Goal: Complete application form

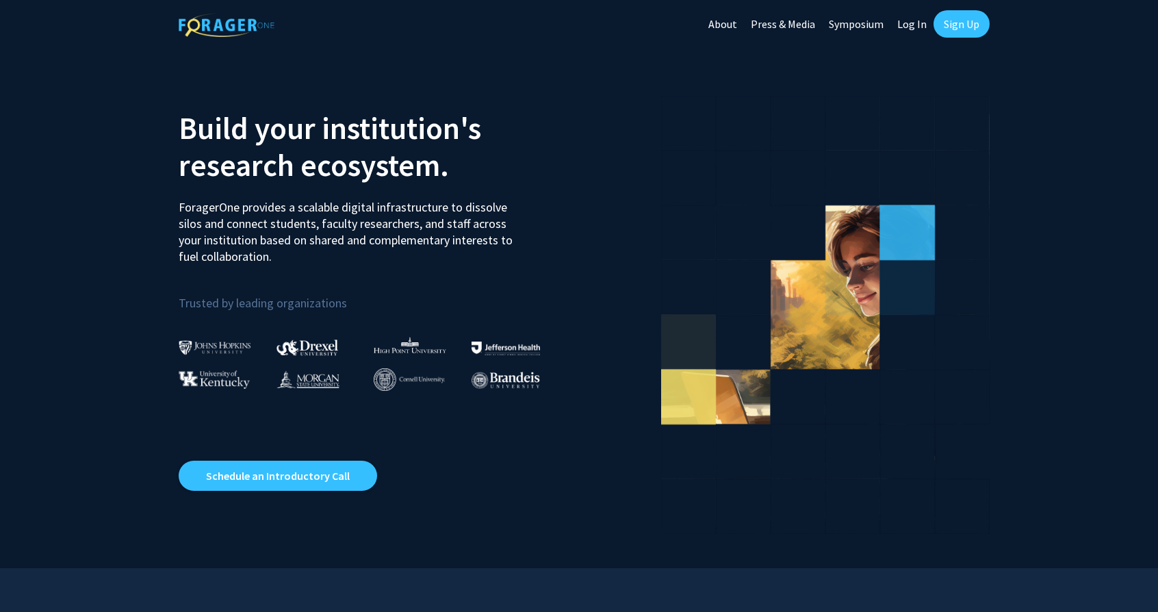
click at [909, 29] on link "Log In" at bounding box center [912, 24] width 43 height 48
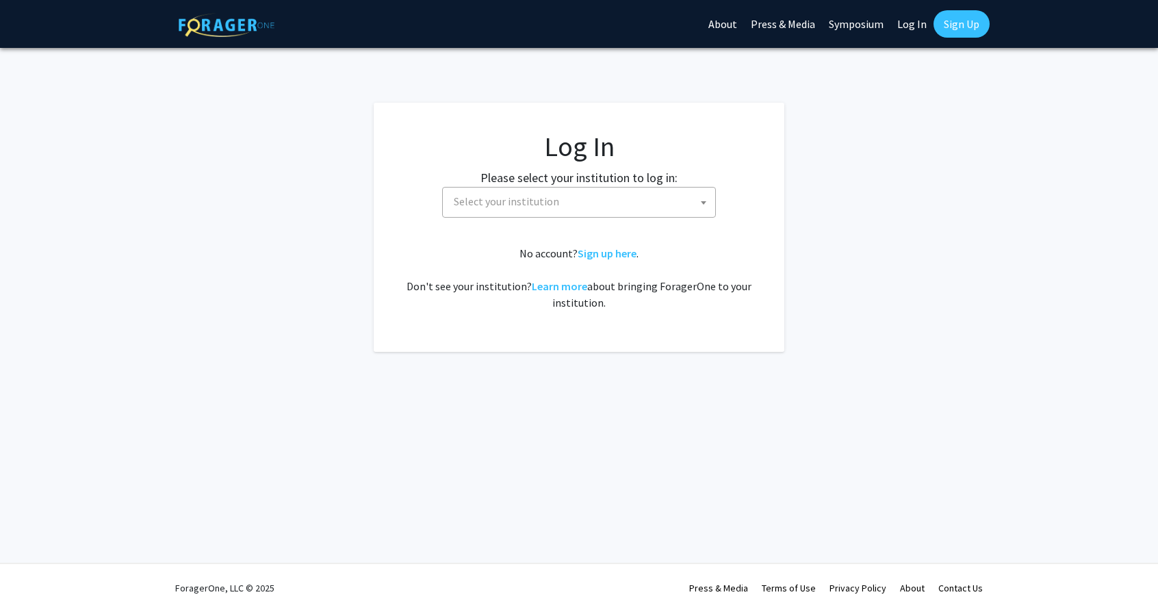
click at [625, 214] on span "Select your institution" at bounding box center [581, 202] width 267 height 28
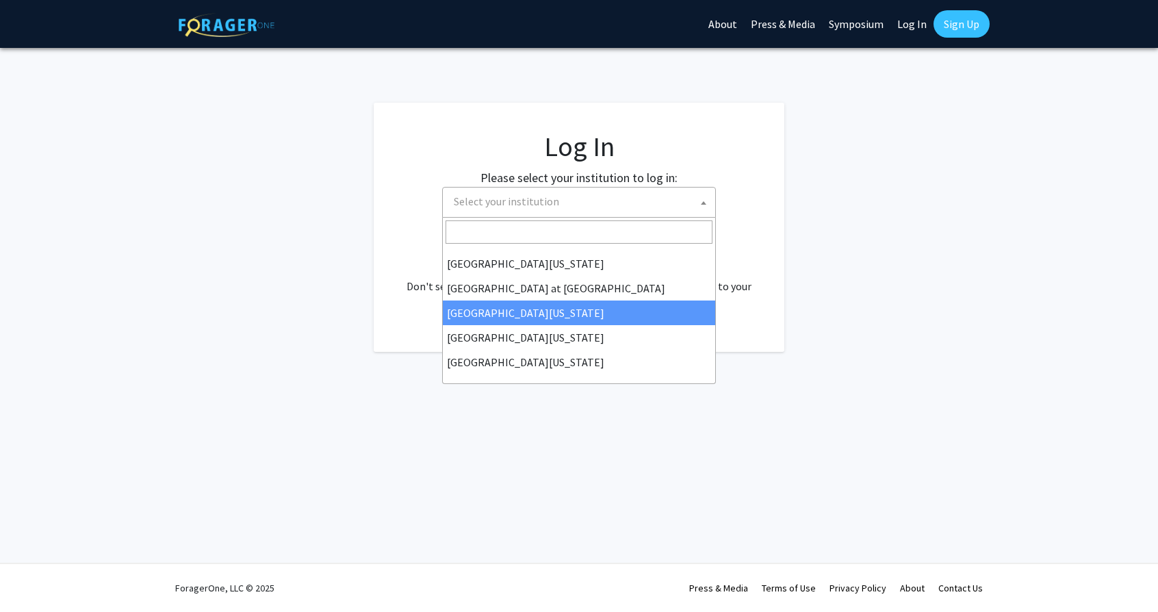
scroll to position [479, 0]
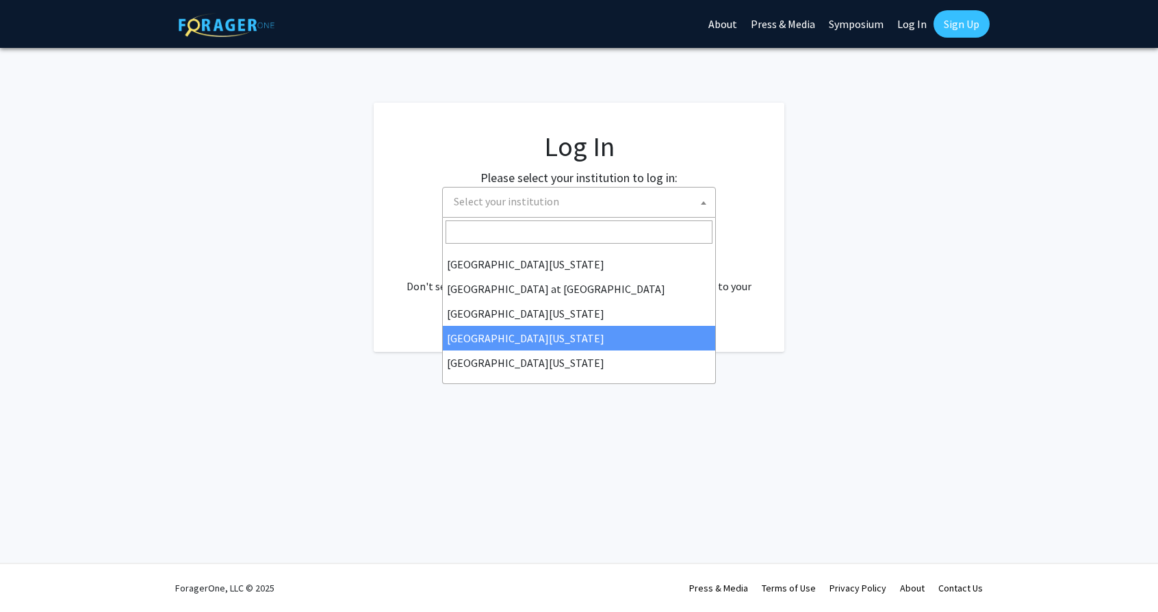
select select "31"
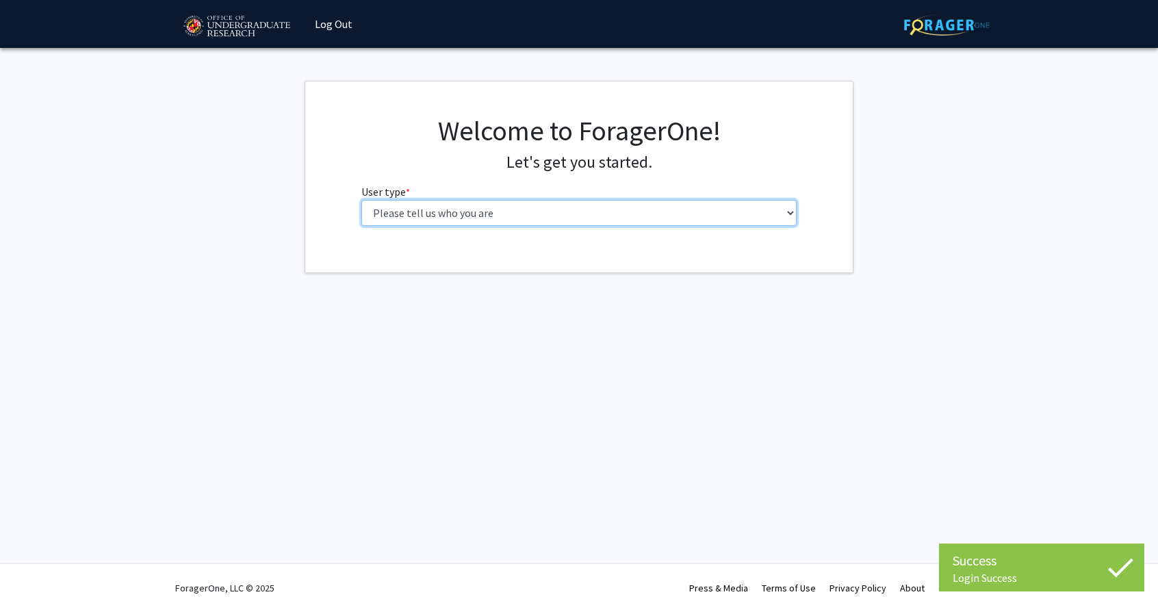
click at [526, 211] on select "Please tell us who you are Undergraduate Student Master's Student Doctoral Cand…" at bounding box center [579, 213] width 436 height 26
select select "5: faculty"
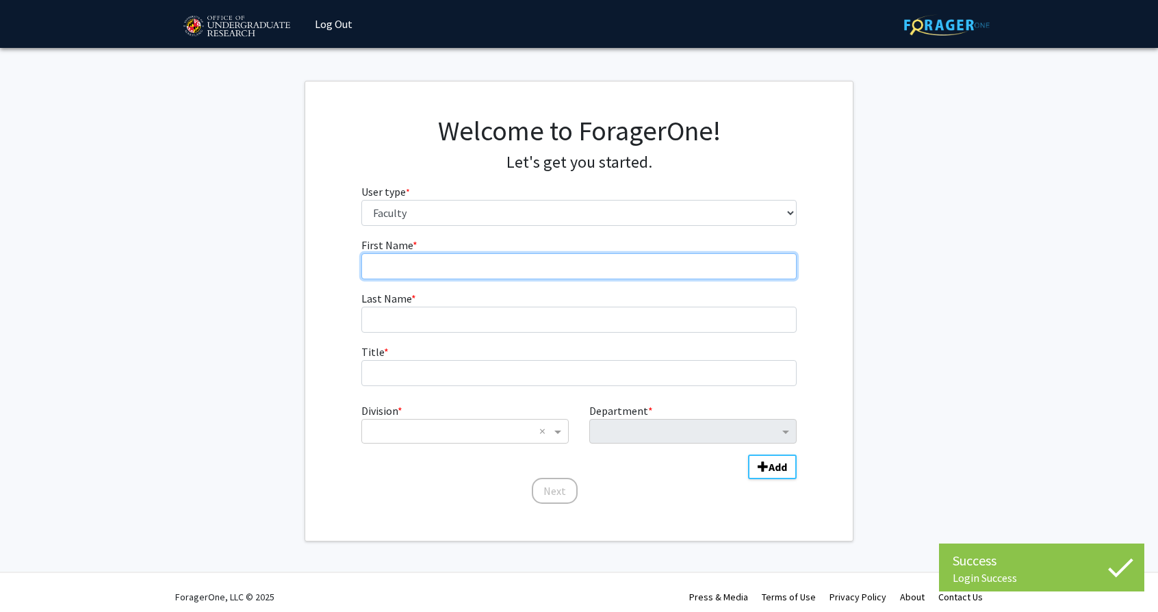
click at [495, 265] on input "First Name * required" at bounding box center [579, 266] width 436 height 26
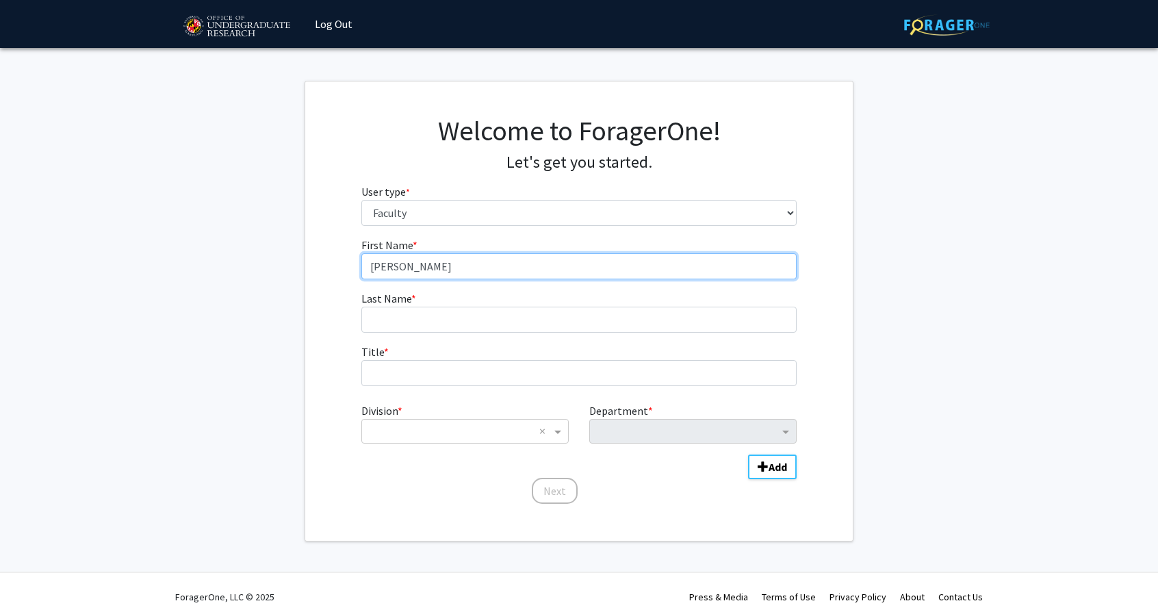
type input "Brian"
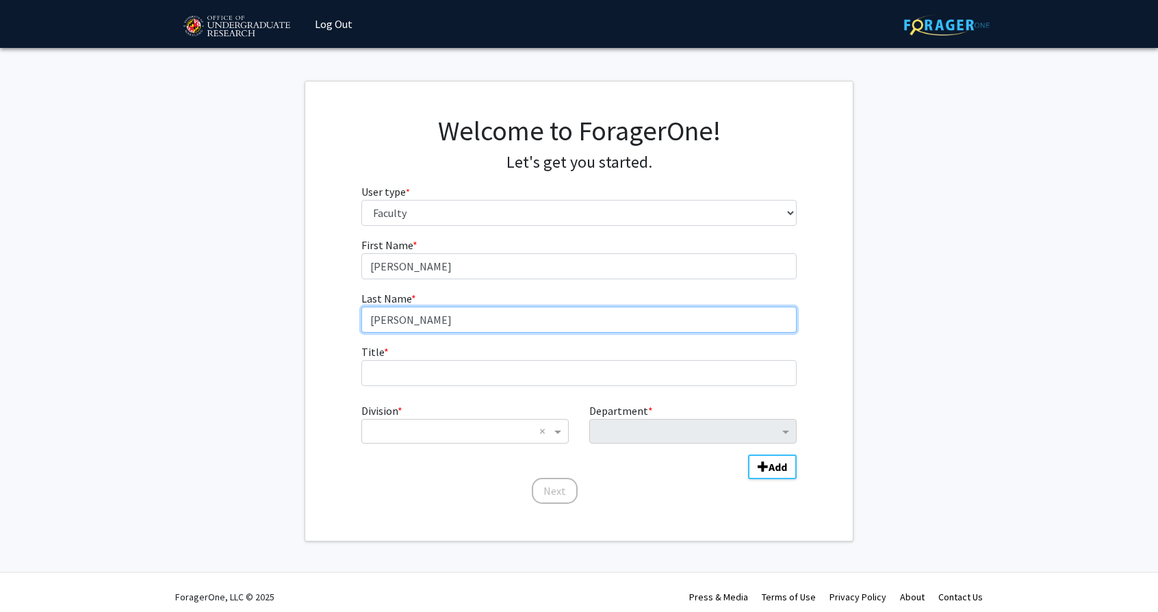
type input "Pierce"
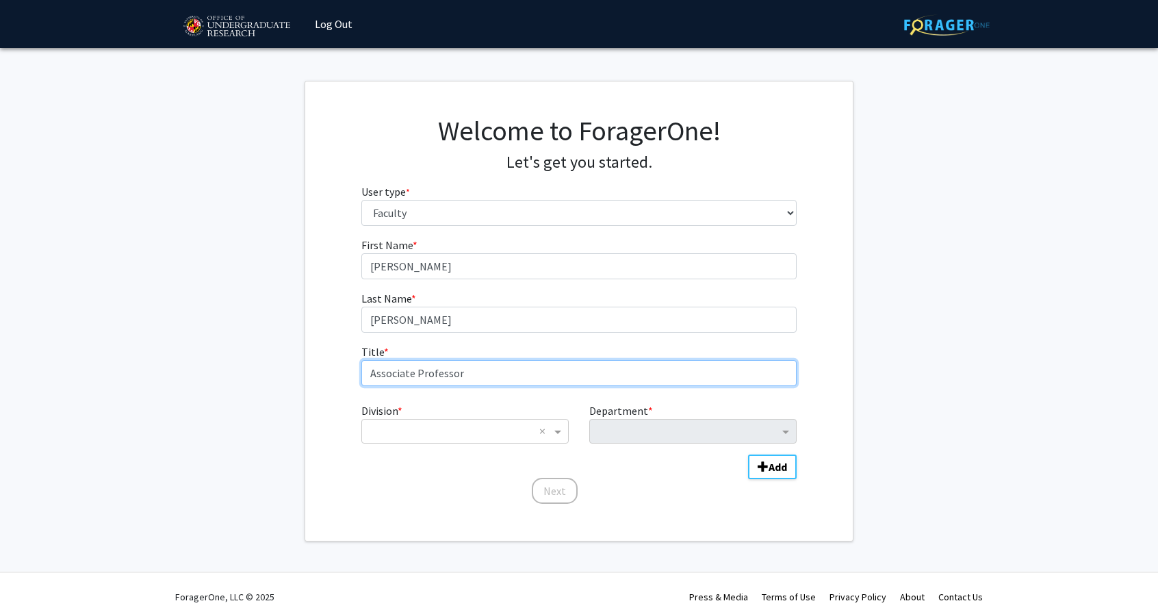
type input "Associate Professor"
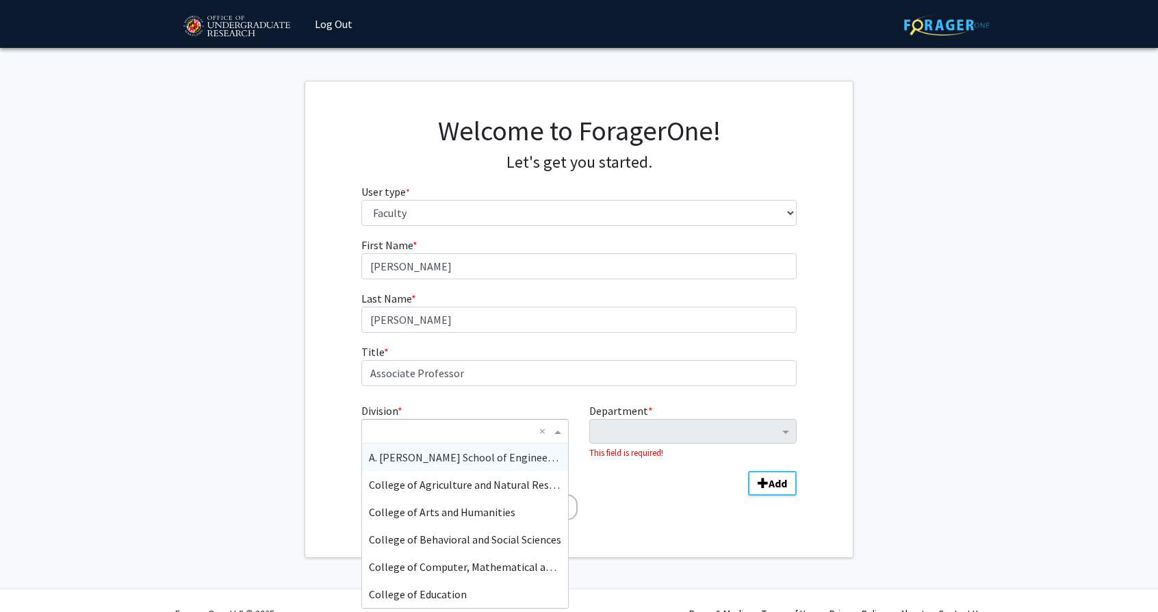
type input "C"
click at [460, 561] on span "College of Computer, Mathematical and Natural Sciences" at bounding box center [503, 567] width 268 height 14
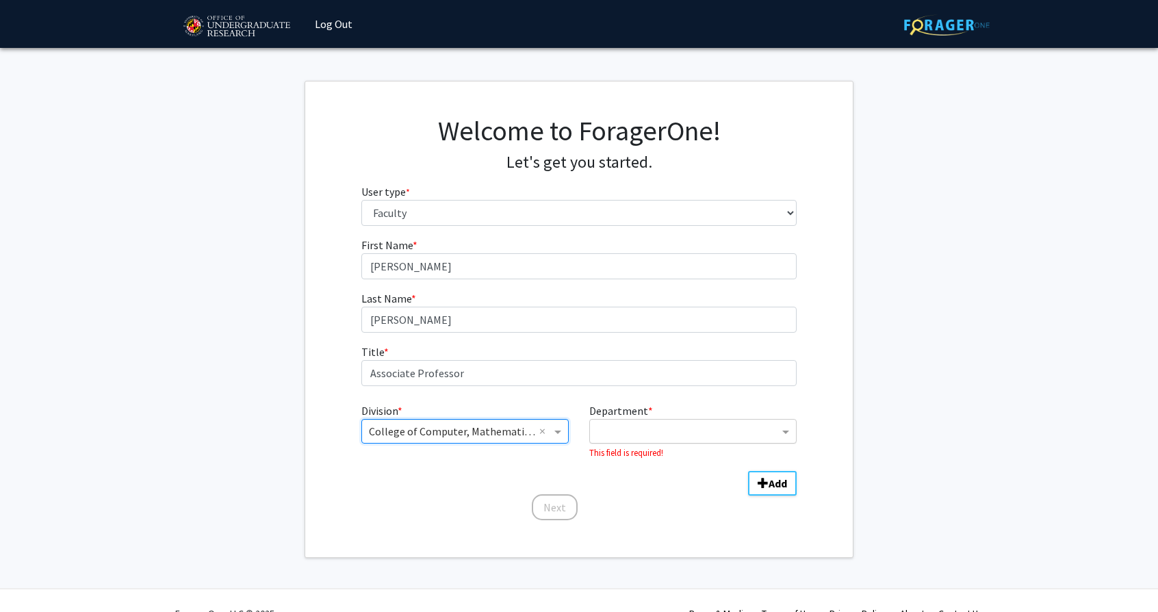
click at [656, 428] on input "Department" at bounding box center [688, 432] width 182 height 16
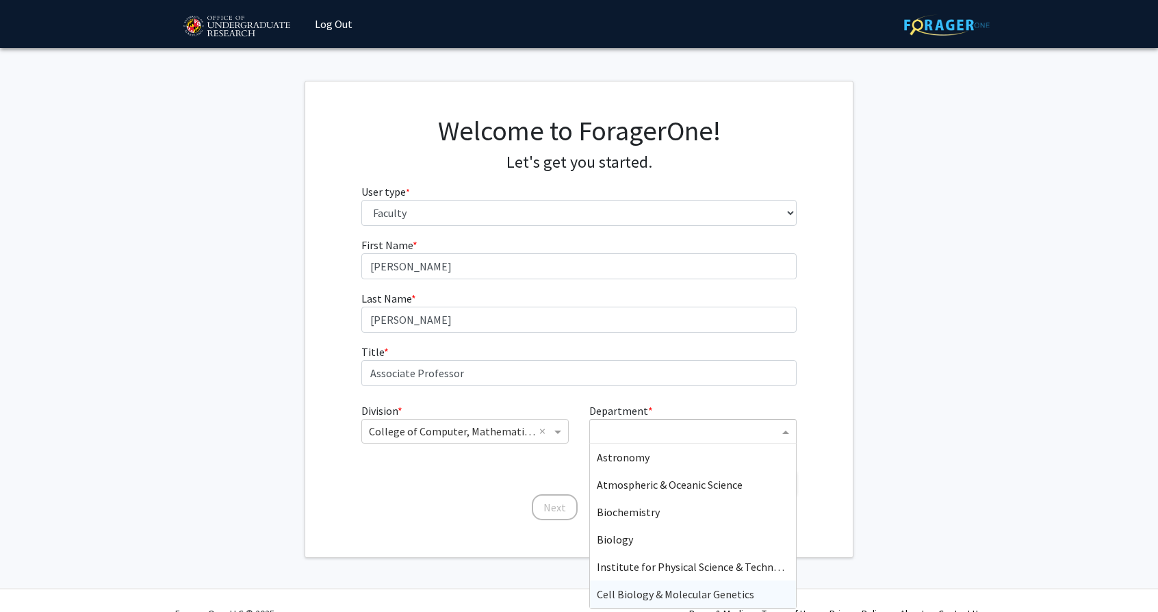
click at [641, 591] on span "Cell Biology & Molecular Genetics" at bounding box center [675, 594] width 157 height 14
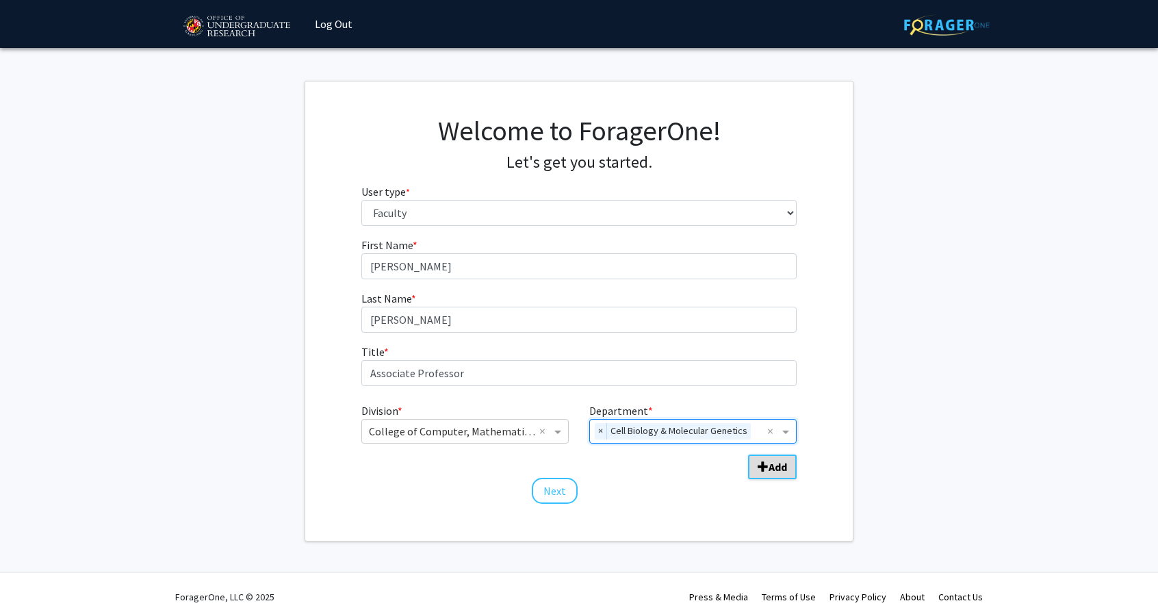
click at [765, 465] on span "Add Division/Department" at bounding box center [763, 466] width 11 height 11
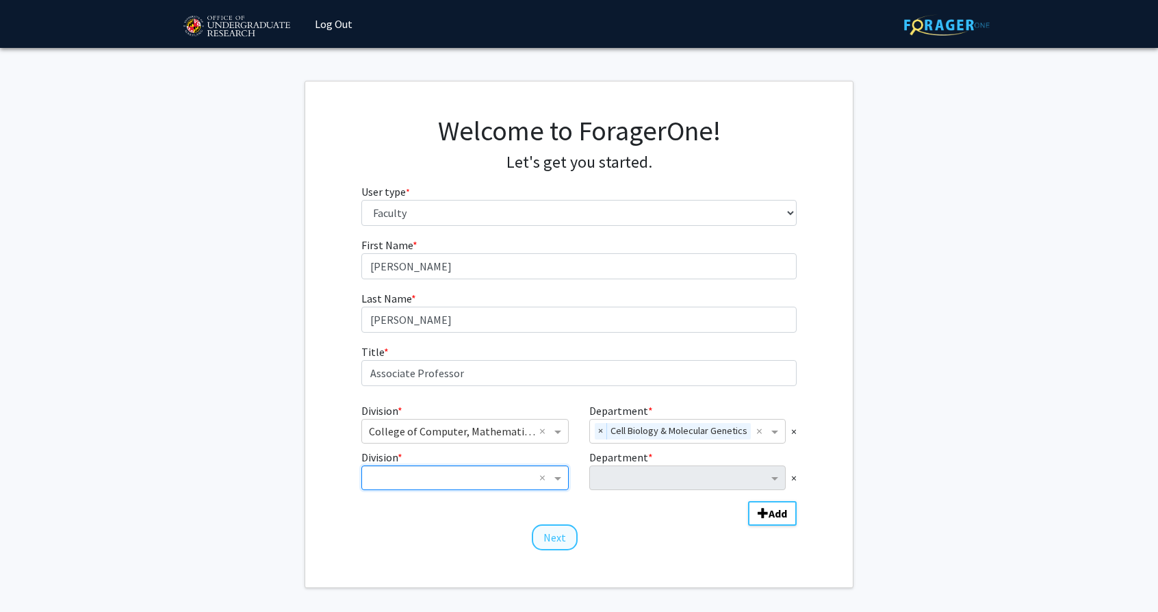
click at [559, 540] on button "Next" at bounding box center [555, 537] width 46 height 26
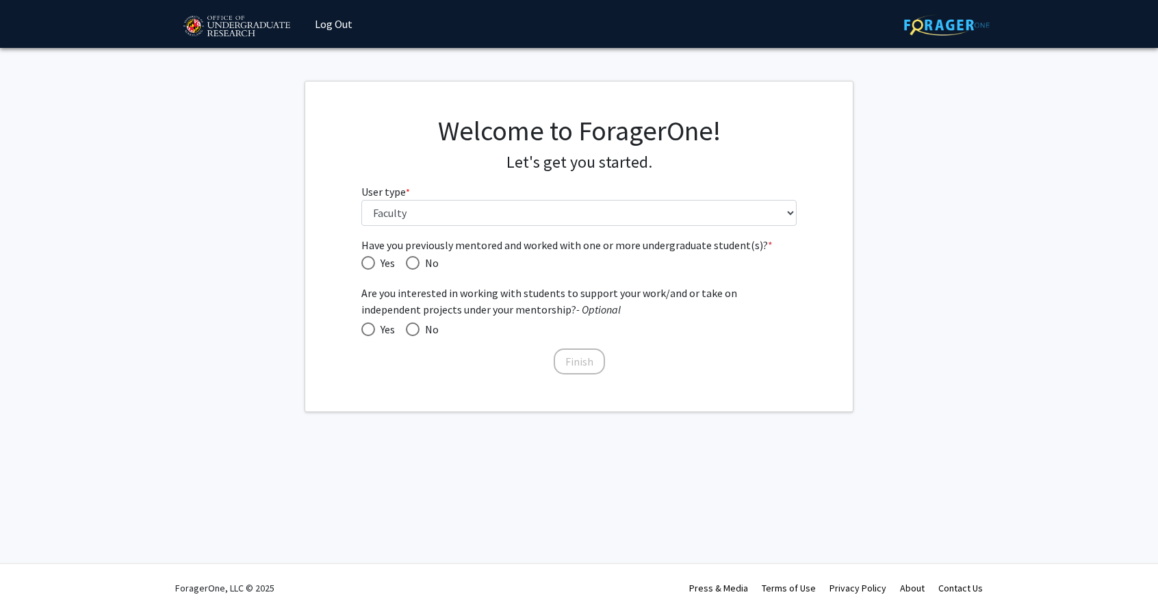
click at [369, 264] on span "Have you previously mentored and worked with one or more undergraduate student(…" at bounding box center [368, 263] width 14 height 14
click at [369, 264] on input "Yes" at bounding box center [368, 263] width 14 height 14
radio input "true"
click at [578, 364] on button "Finish" at bounding box center [579, 361] width 51 height 26
